Goal: Information Seeking & Learning: Find specific fact

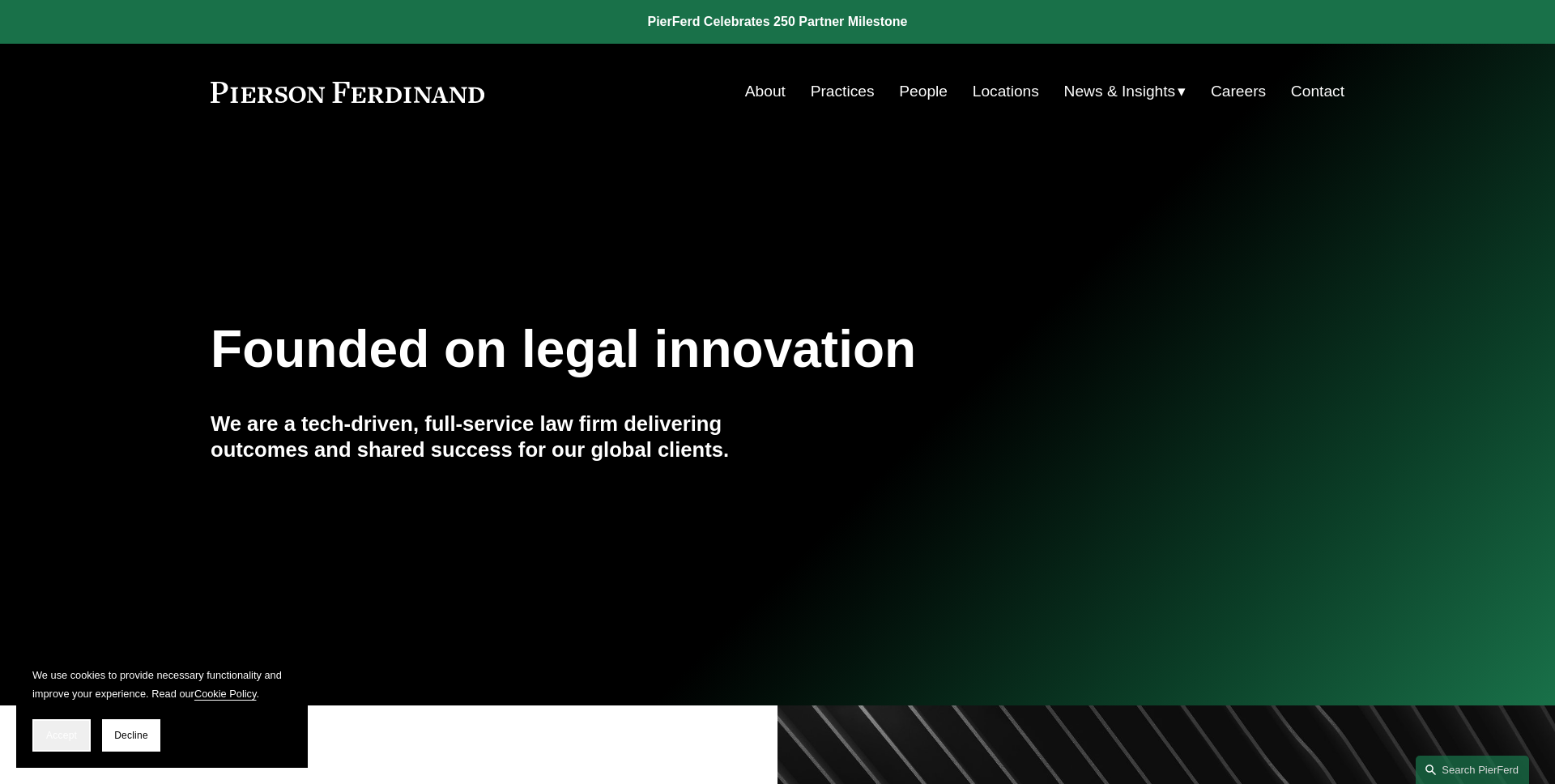
click at [53, 721] on button "Accept" at bounding box center [61, 735] width 58 height 33
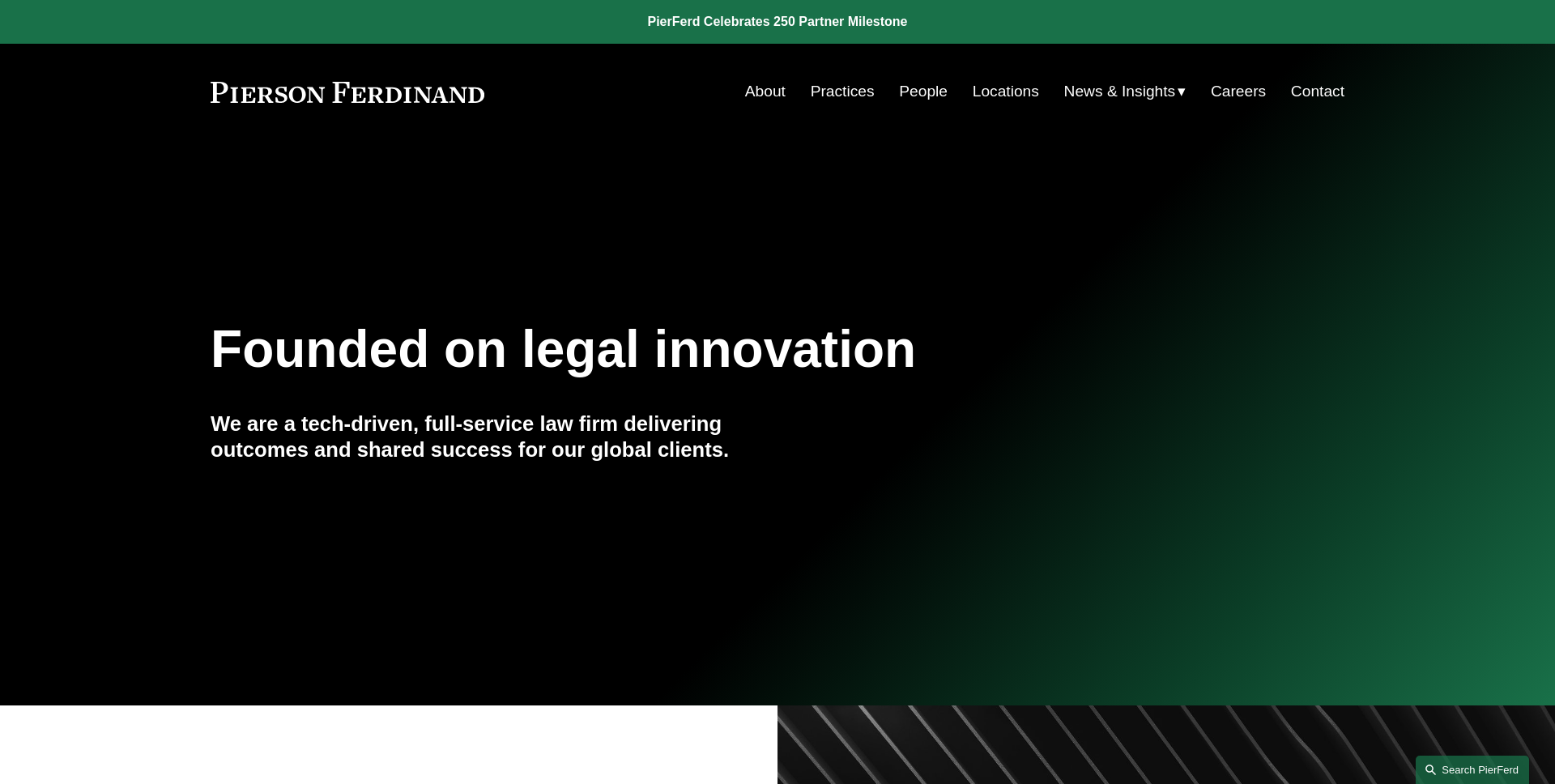
click at [1455, 773] on link "Search this site" at bounding box center [1472, 770] width 113 height 29
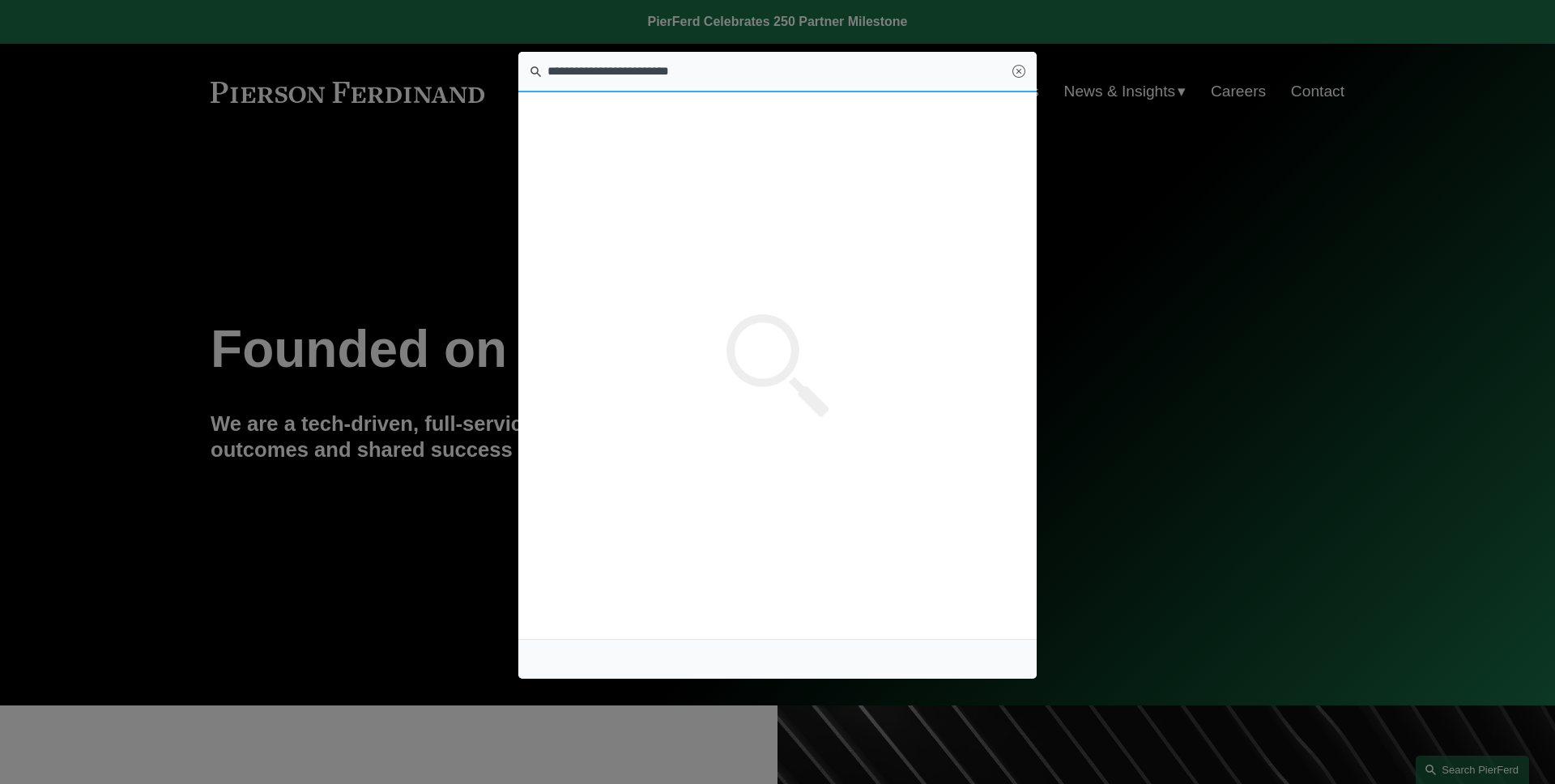
type input "**********"
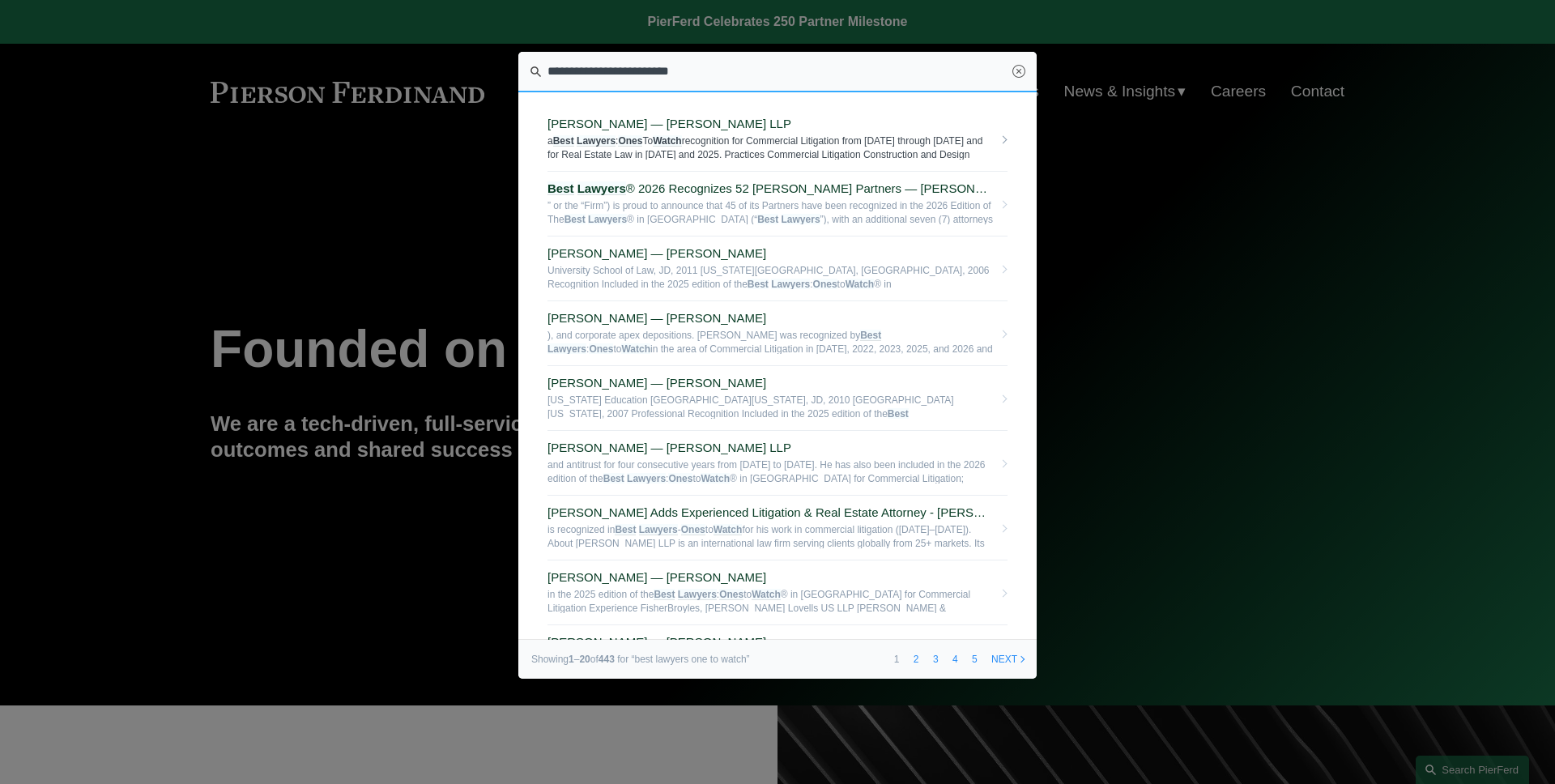
click at [823, 158] on span "a Best Lawyers : Ones To Watch recognition for Commercial Litigation from 2021 …" at bounding box center [770, 146] width 445 height 25
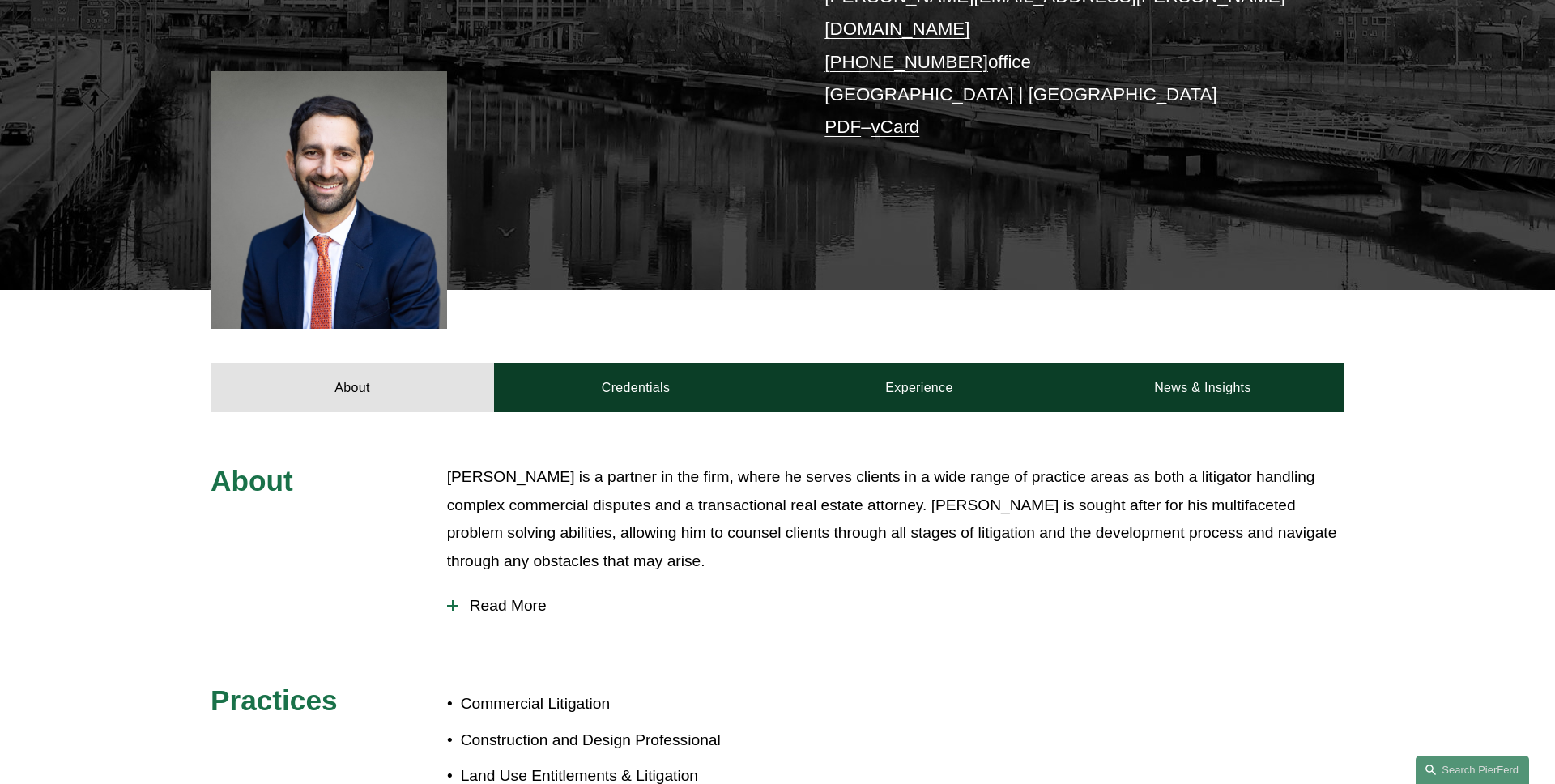
scroll to position [539, 0]
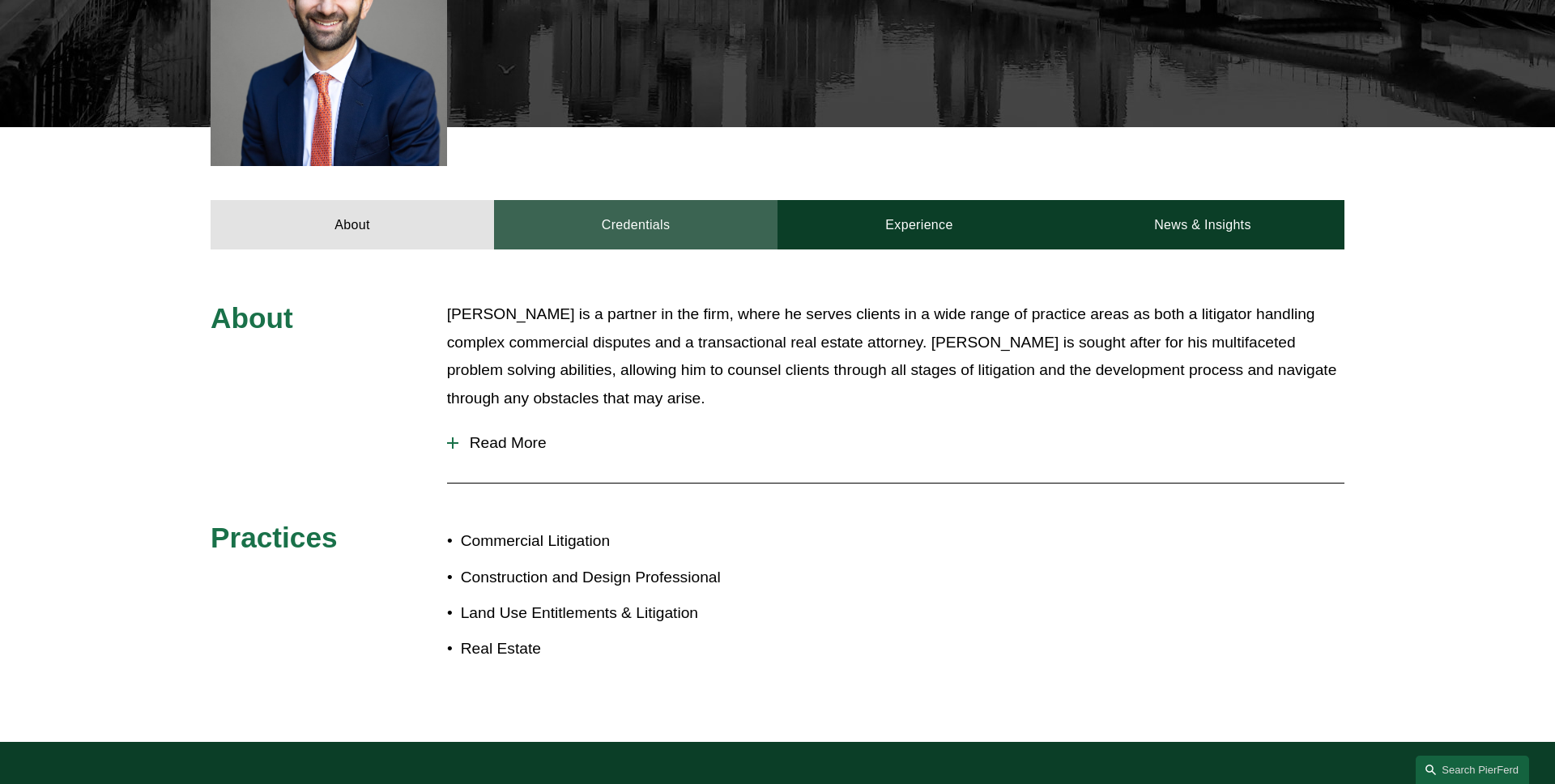
click at [612, 200] on link "Credentials" at bounding box center [636, 224] width 283 height 49
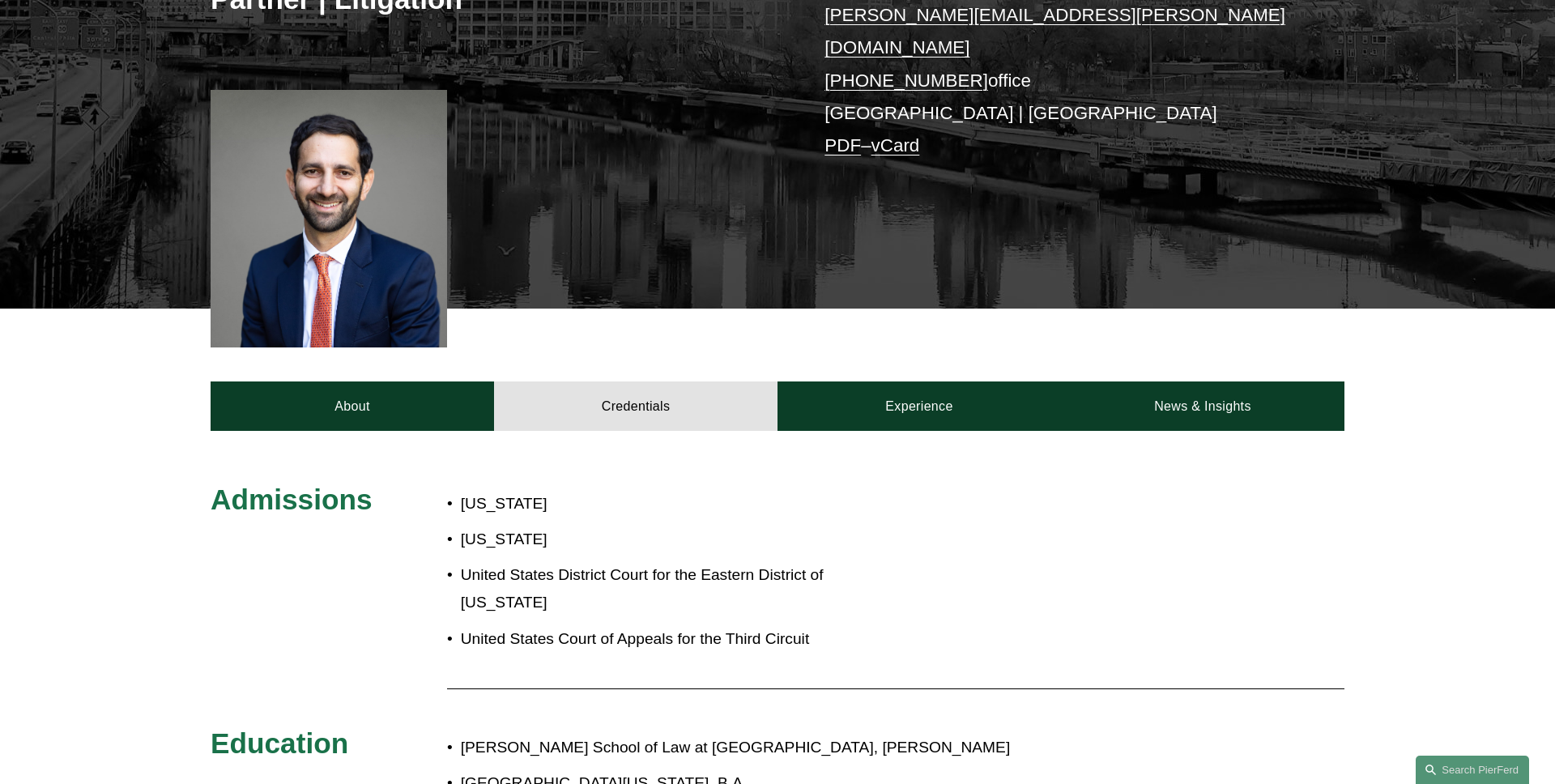
scroll to position [0, 0]
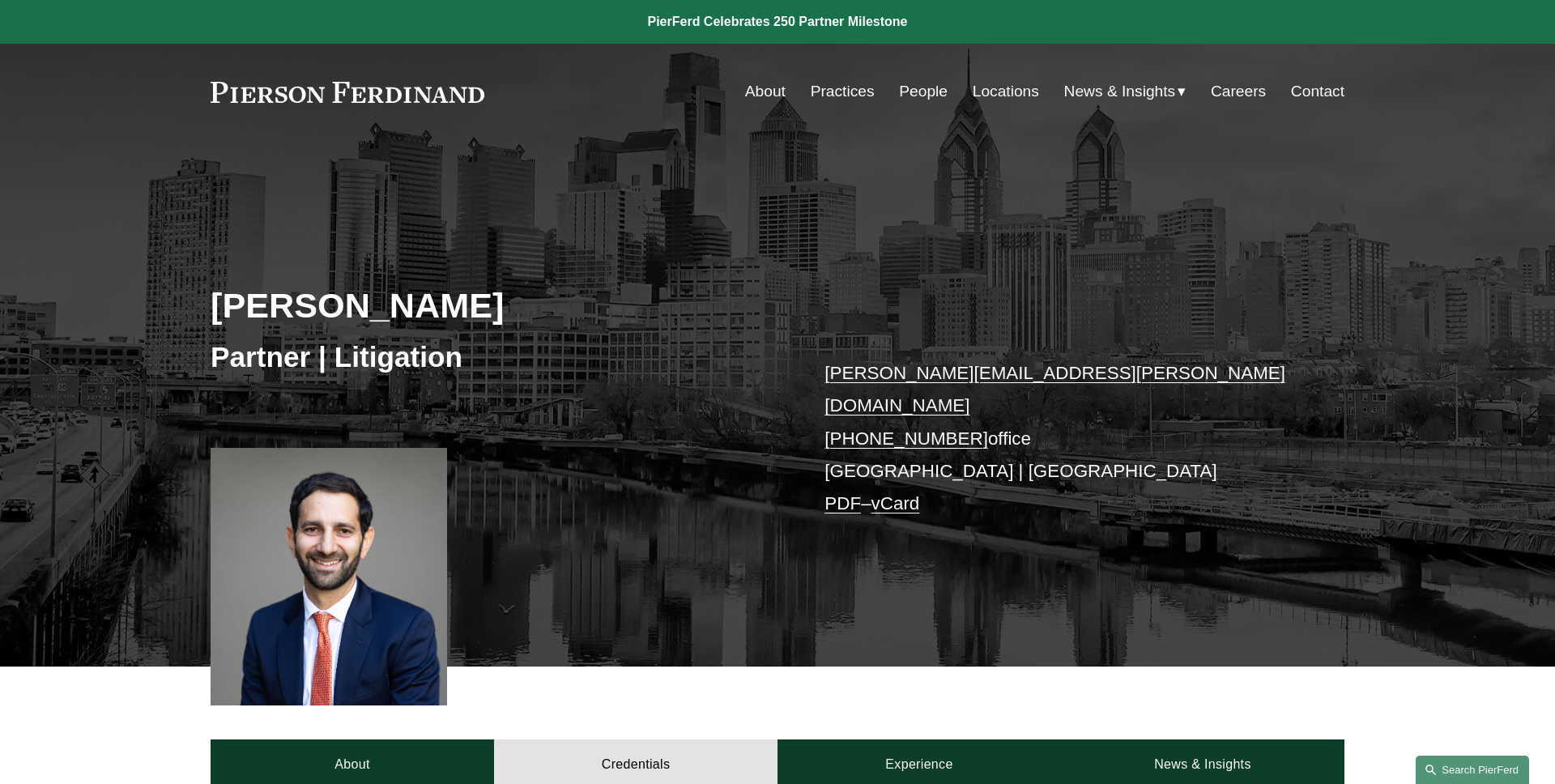
click at [1453, 766] on link "Search this site" at bounding box center [1472, 770] width 113 height 29
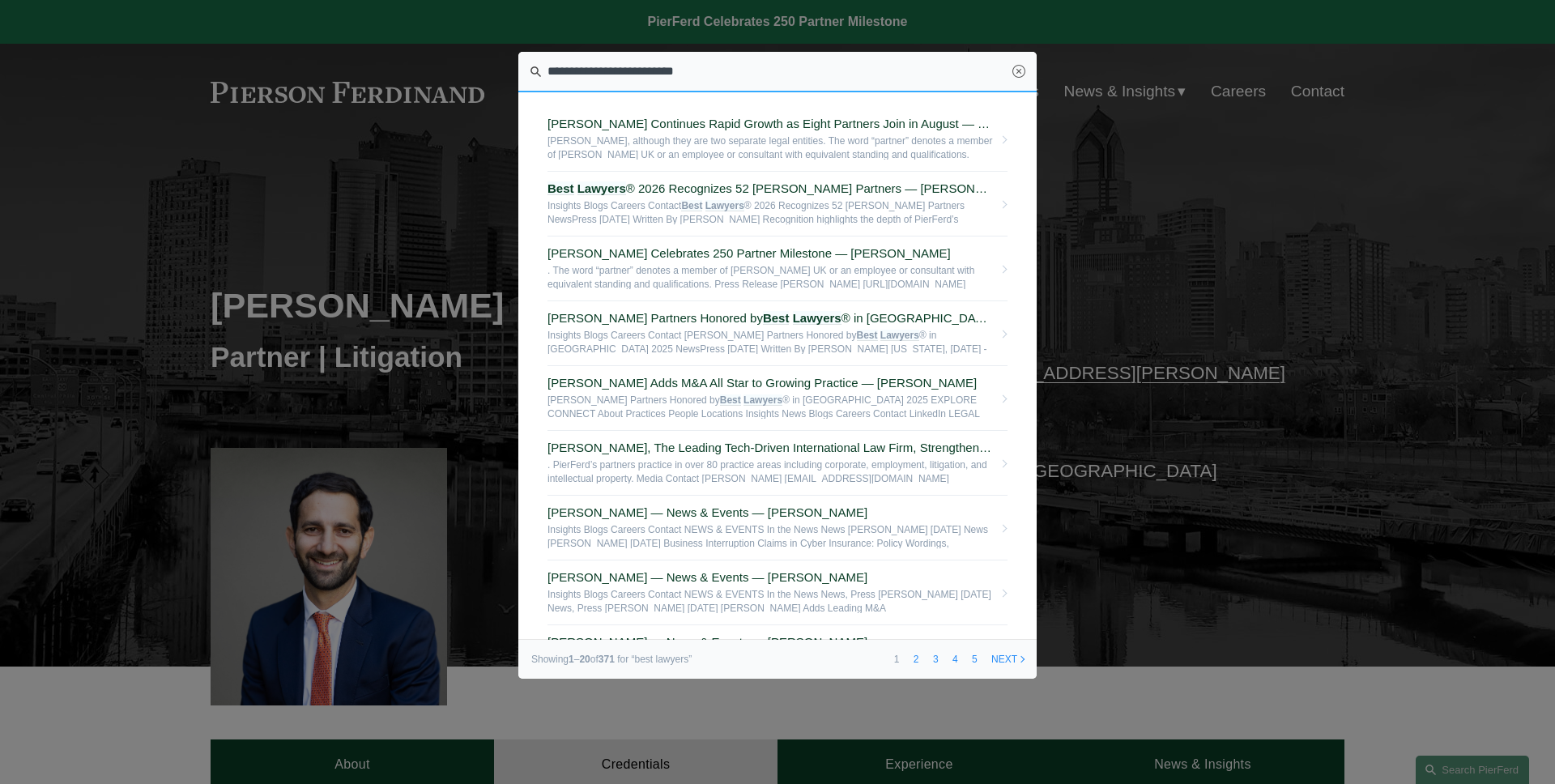
type input "**********"
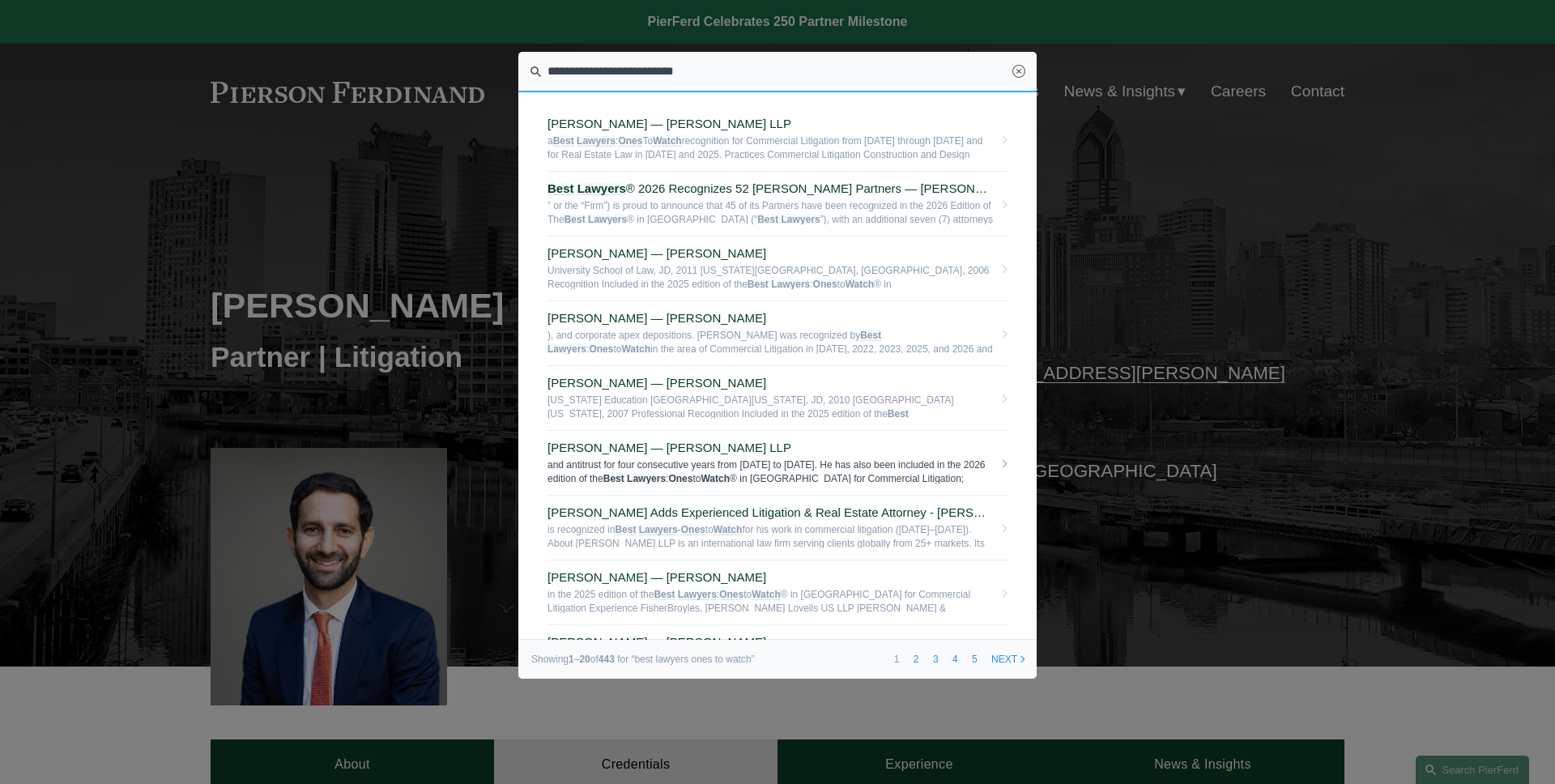
click at [845, 459] on span "and antitrust for four consecutive years from 2017 to 2023. He has also been in…" at bounding box center [770, 471] width 445 height 25
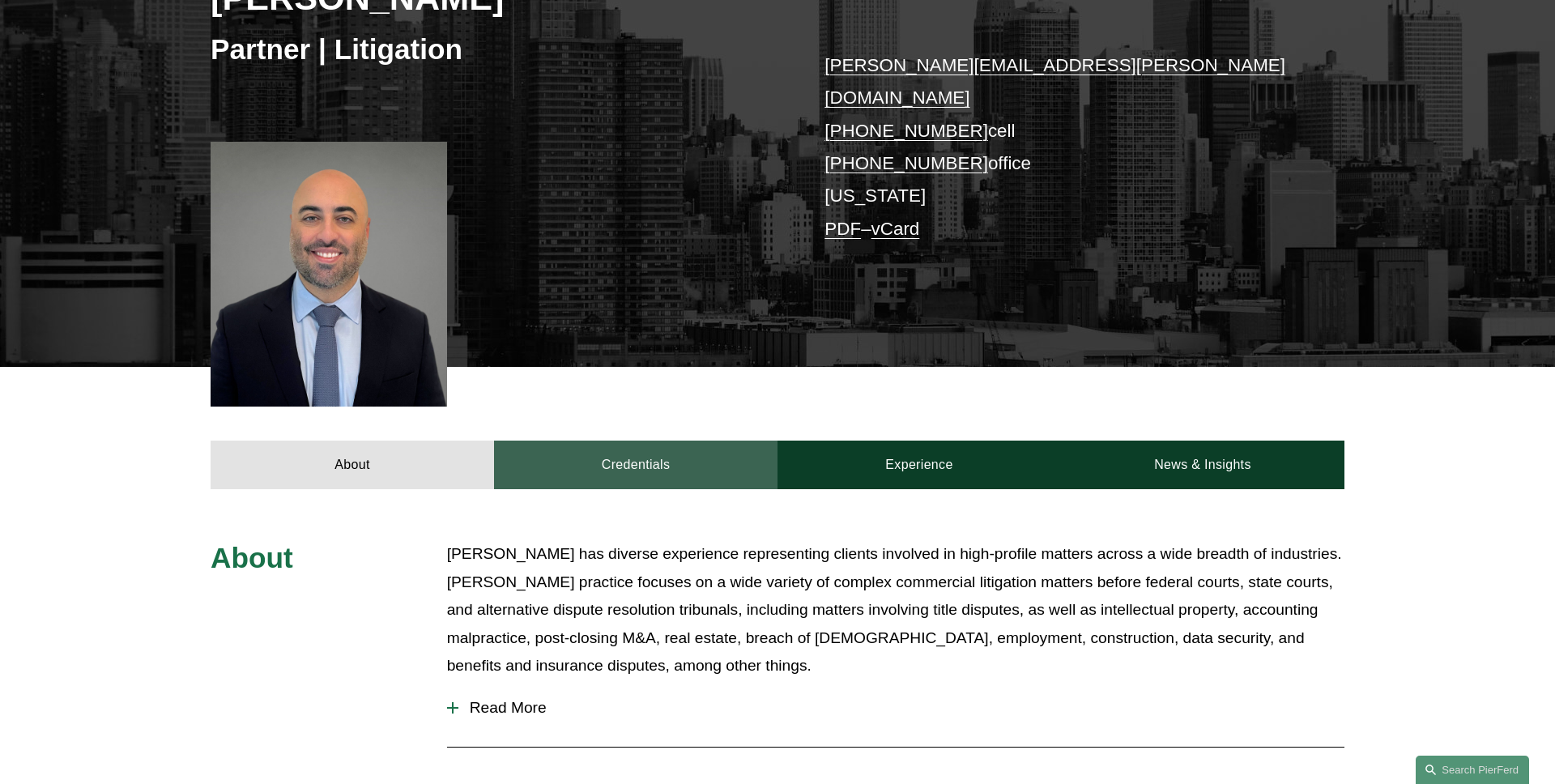
click at [597, 440] on link "Credentials" at bounding box center [636, 464] width 283 height 49
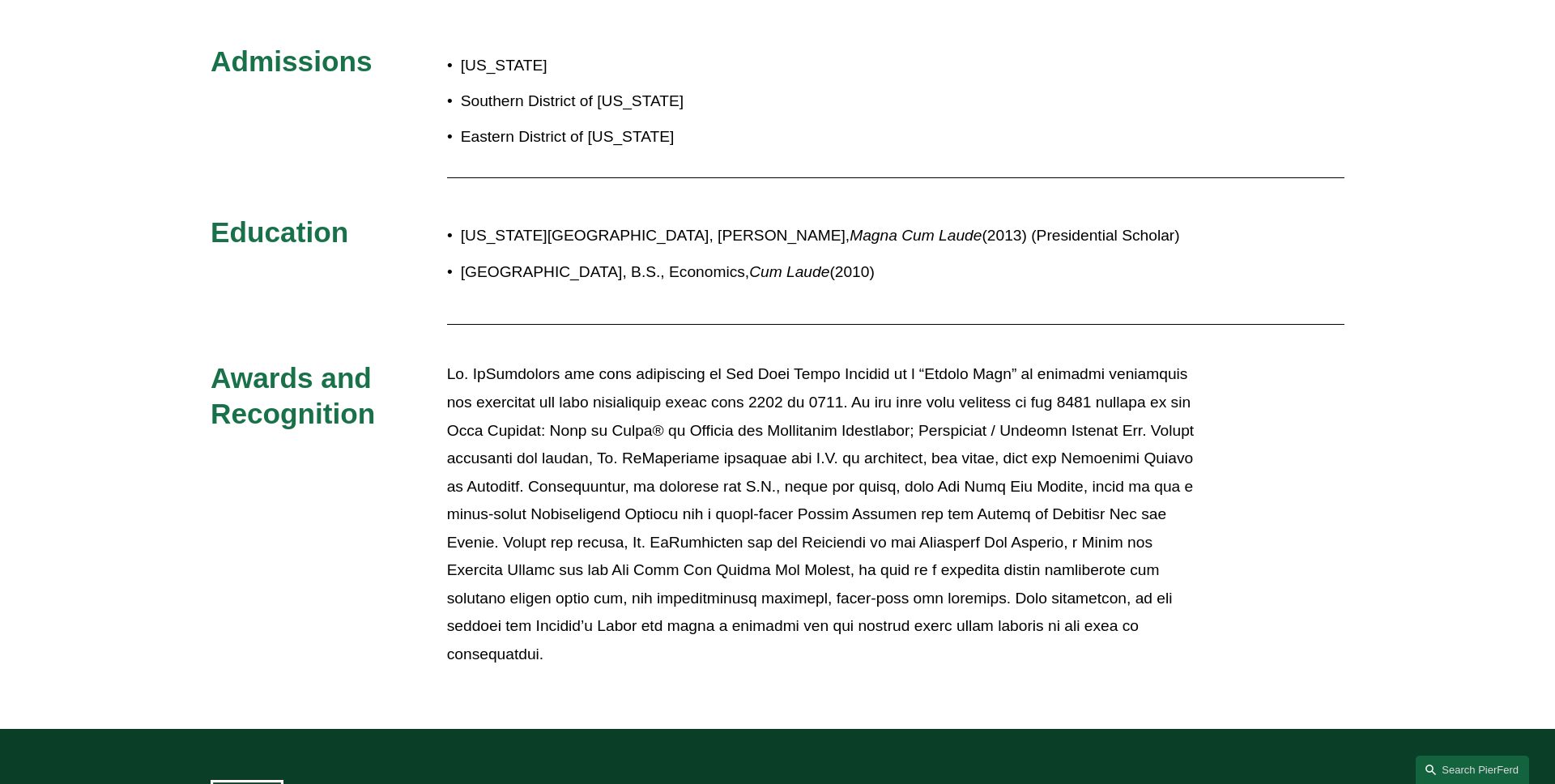
scroll to position [805, 0]
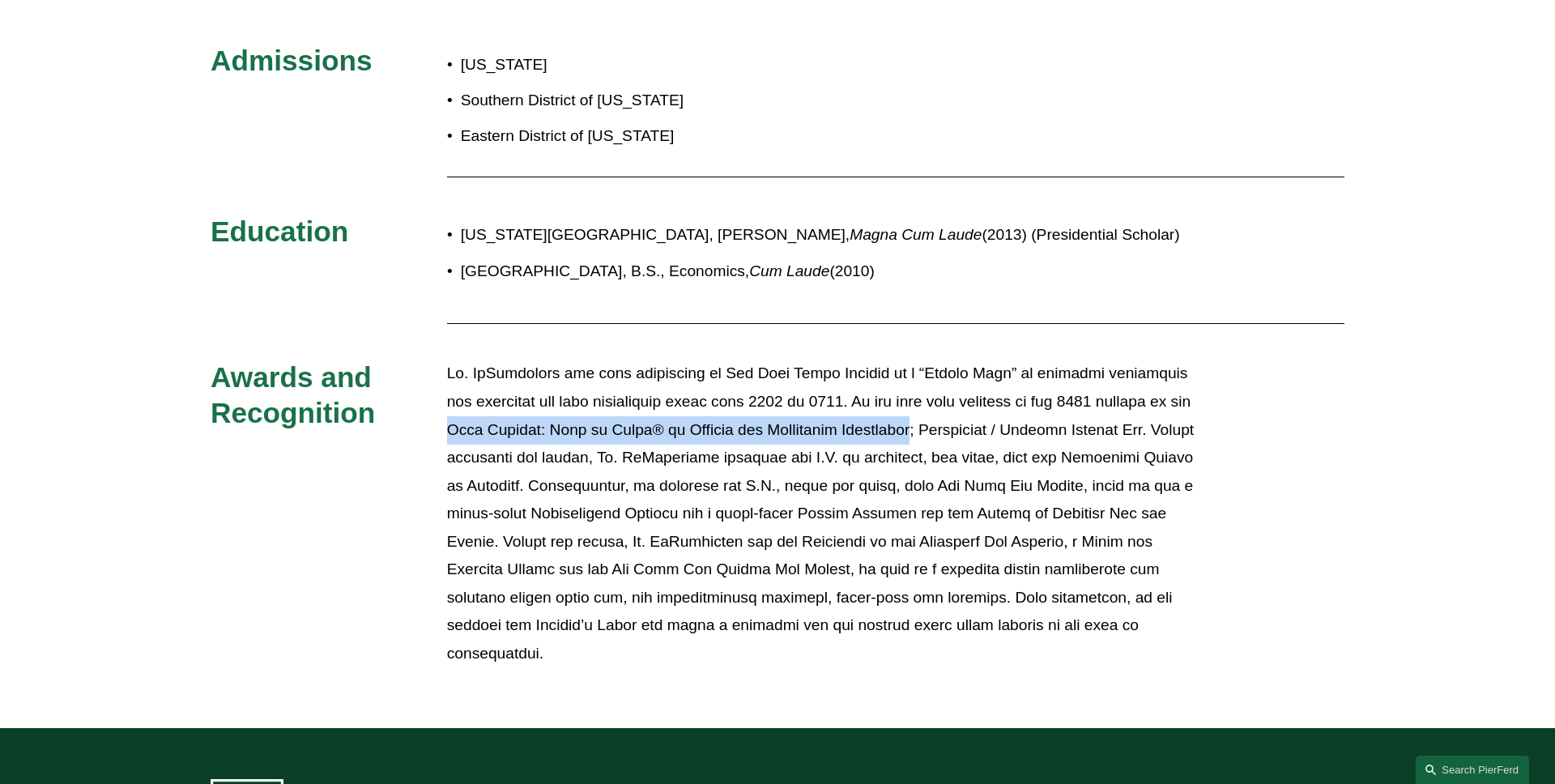
drag, startPoint x: 475, startPoint y: 405, endPoint x: 946, endPoint y: 408, distance: 471.0
click at [946, 408] on p at bounding box center [824, 512] width 755 height 307
copy p "Best Lawyers: Ones to Watch® in [GEOGRAPHIC_DATA] for Commercial Litigation"
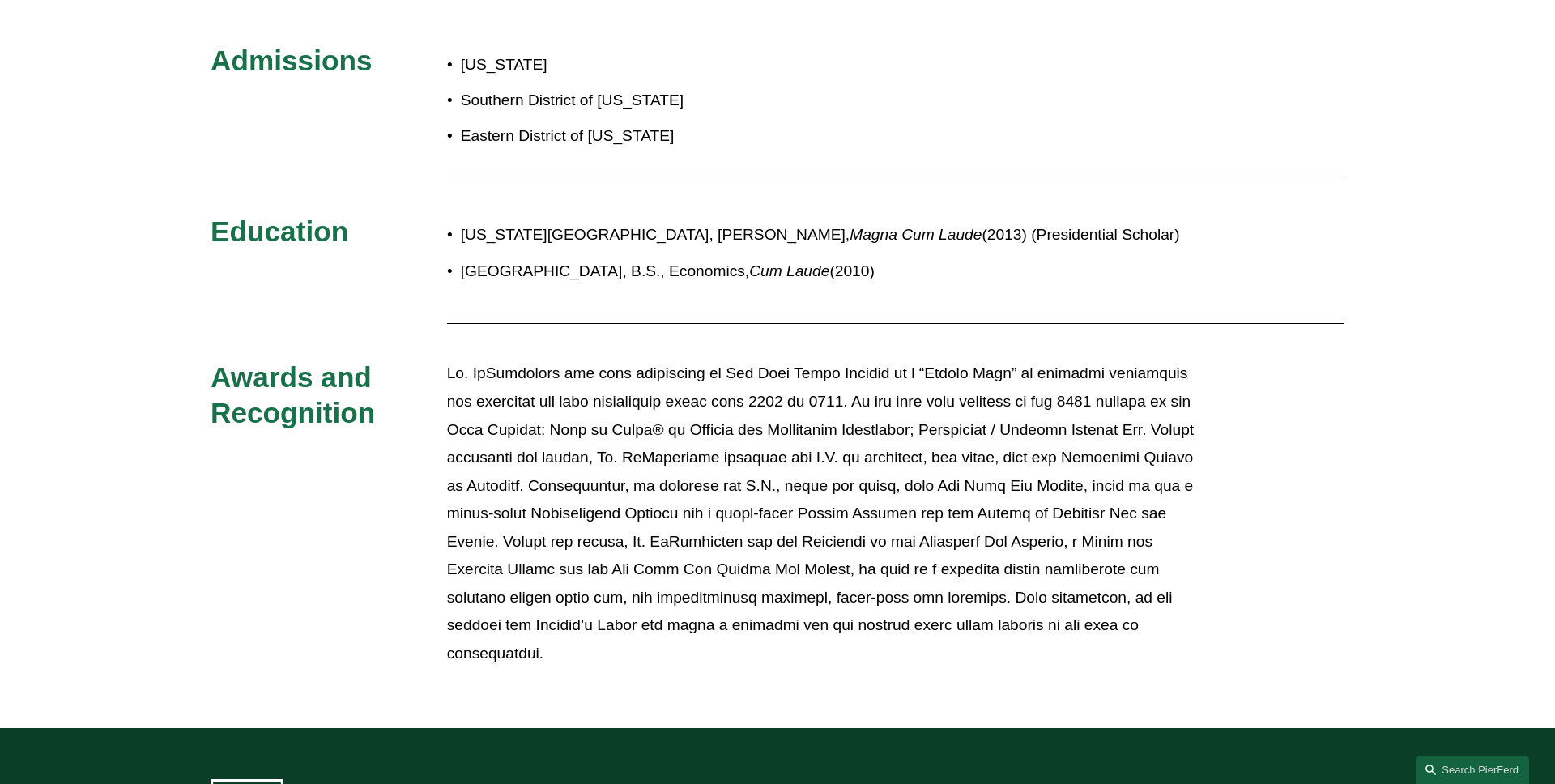
click at [302, 234] on div "Education" at bounding box center [328, 237] width 237 height 49
